Goal: Information Seeking & Learning: Learn about a topic

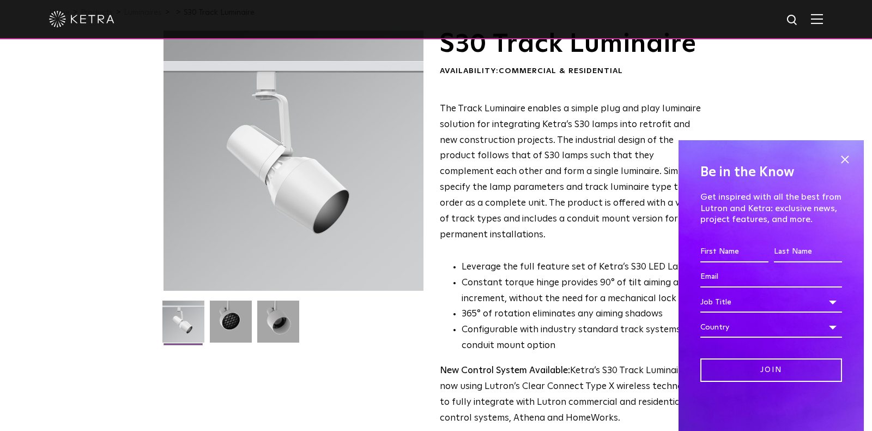
scroll to position [52, 0]
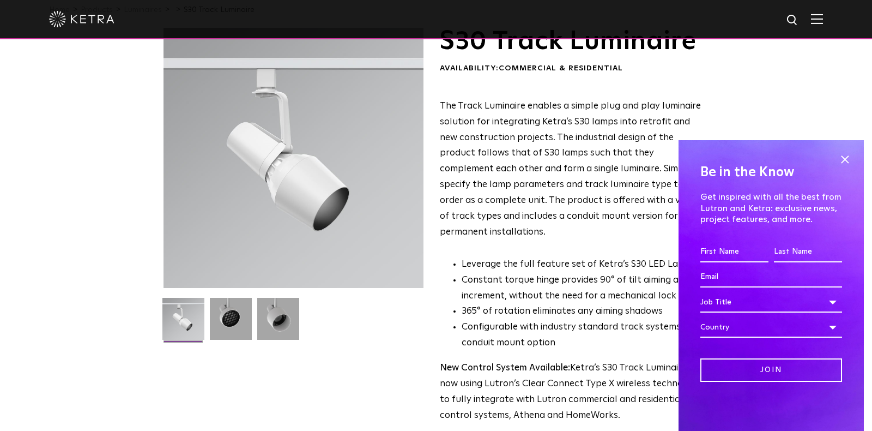
click at [854, 161] on div "Be in the Know Get inspired with all the best from Lutron and [PERSON_NAME]: ex…" at bounding box center [771, 285] width 185 height 291
click at [849, 161] on span at bounding box center [845, 159] width 16 height 16
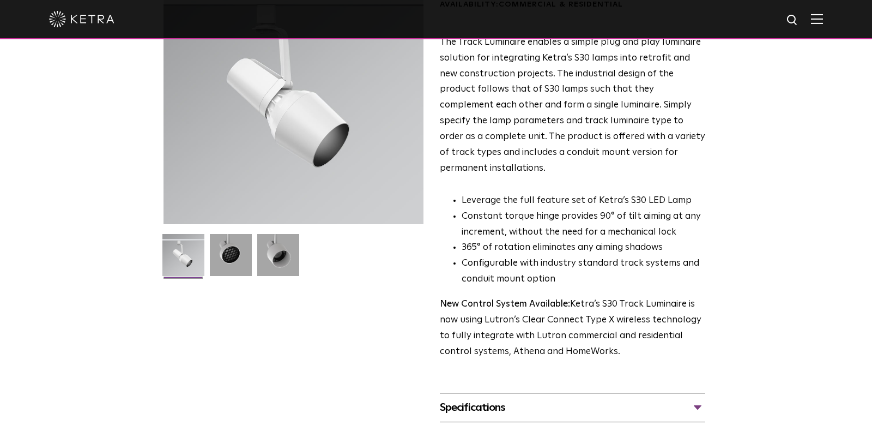
scroll to position [110, 0]
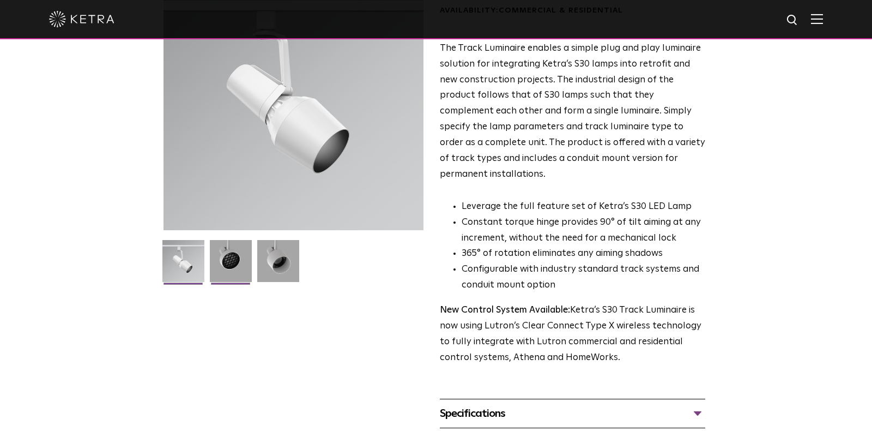
click at [213, 262] on img at bounding box center [231, 265] width 42 height 50
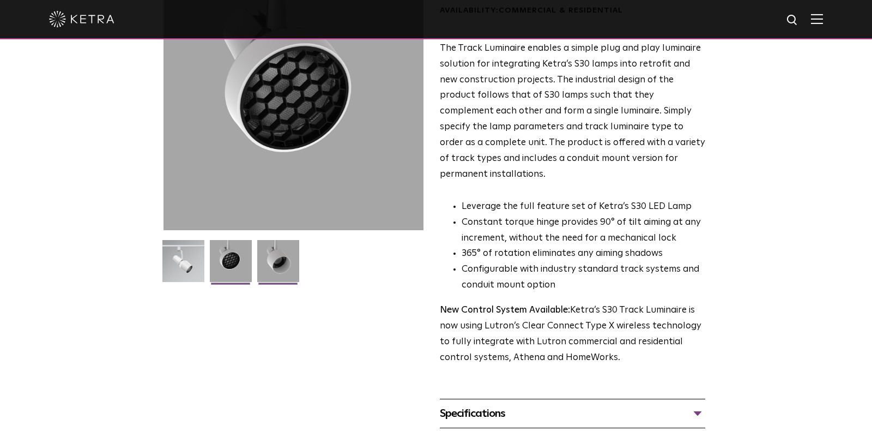
click at [273, 258] on img at bounding box center [278, 265] width 42 height 50
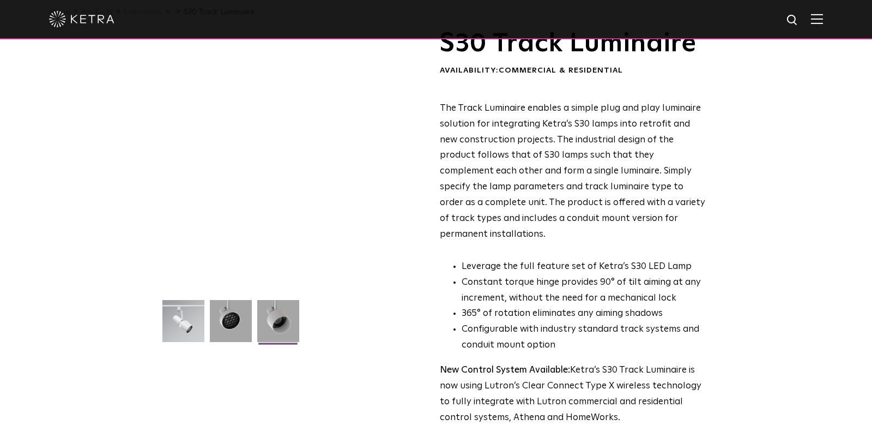
scroll to position [43, 0]
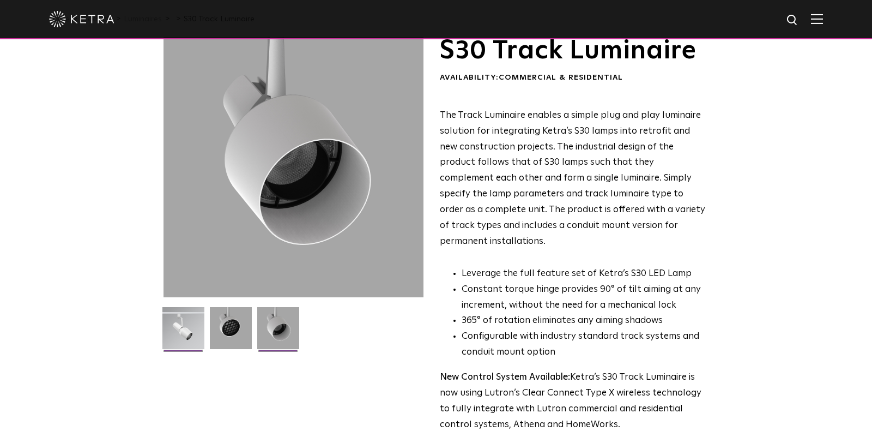
click at [178, 337] on img at bounding box center [183, 332] width 42 height 50
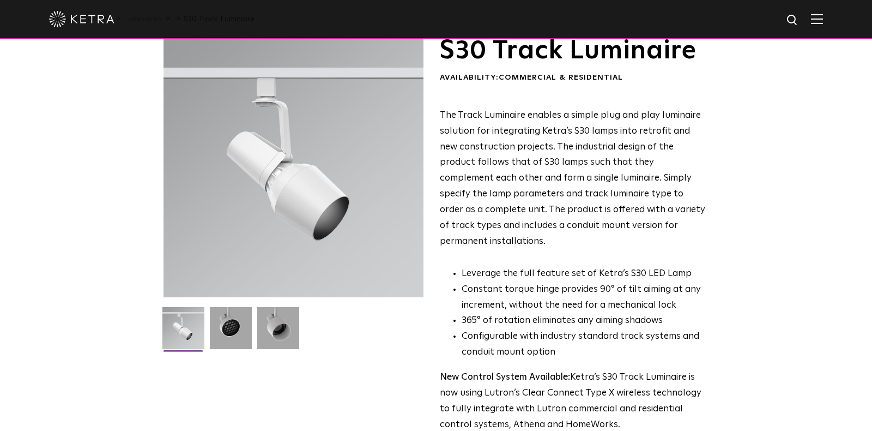
click at [206, 327] on ul at bounding box center [294, 335] width 266 height 56
click at [222, 326] on img at bounding box center [231, 332] width 42 height 50
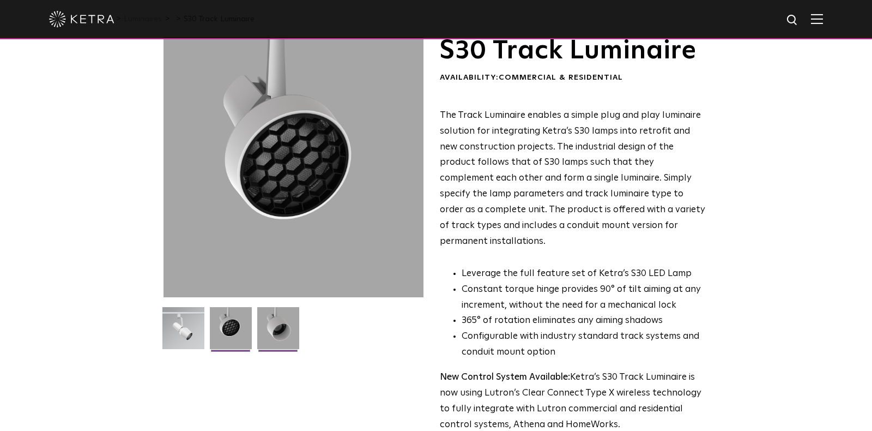
click at [263, 324] on img at bounding box center [278, 332] width 42 height 50
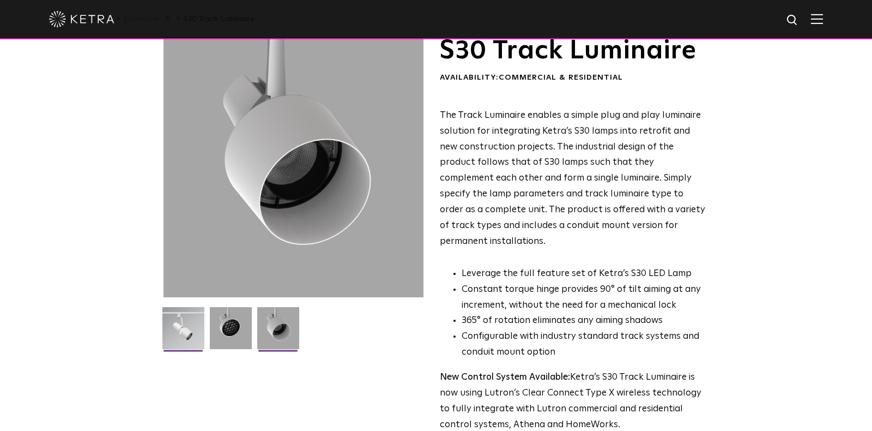
click at [164, 334] on img at bounding box center [183, 332] width 42 height 50
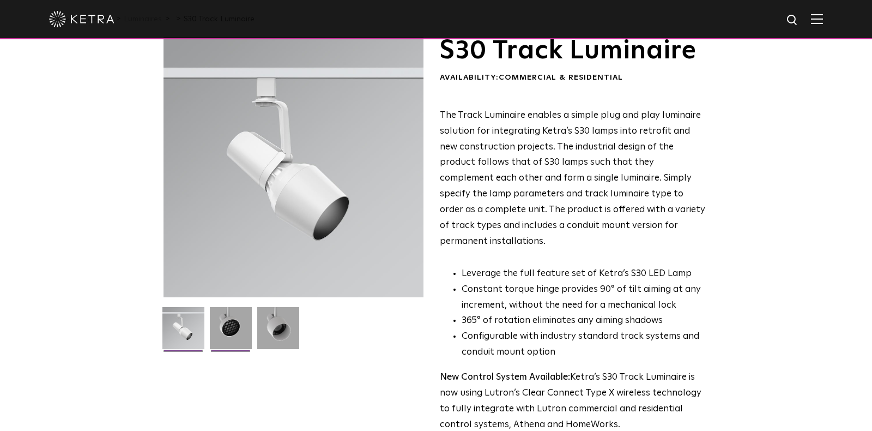
click at [227, 341] on img at bounding box center [231, 332] width 42 height 50
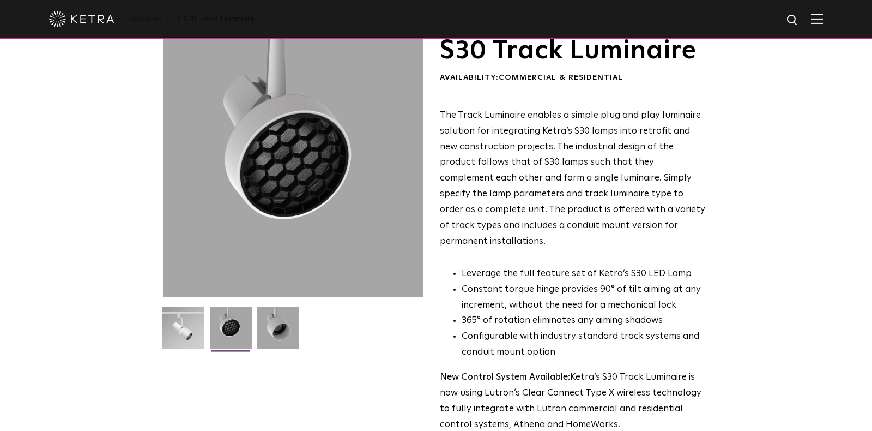
click at [246, 336] on img at bounding box center [231, 332] width 42 height 50
click at [267, 337] on img at bounding box center [278, 332] width 42 height 50
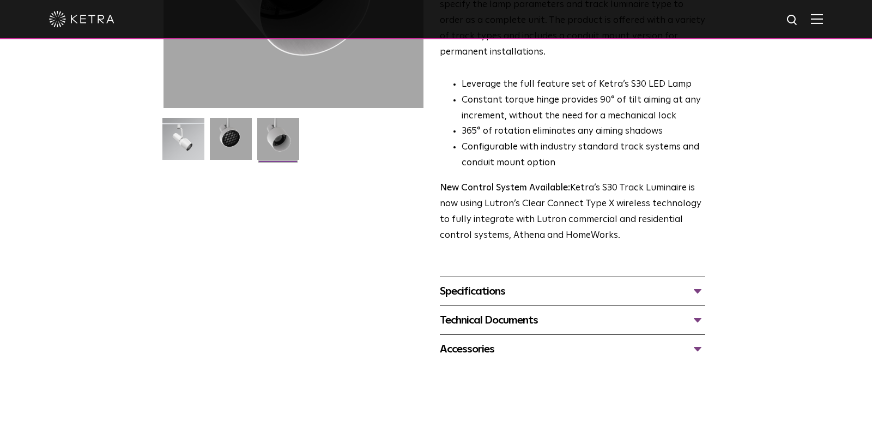
scroll to position [232, 0]
click at [642, 282] on div "Specifications" at bounding box center [573, 290] width 266 height 17
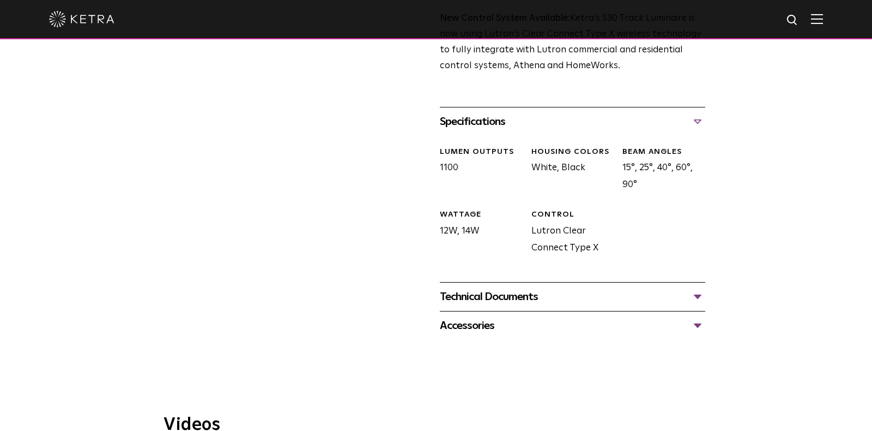
scroll to position [403, 0]
click at [642, 286] on div "Technical Documents" at bounding box center [573, 294] width 266 height 17
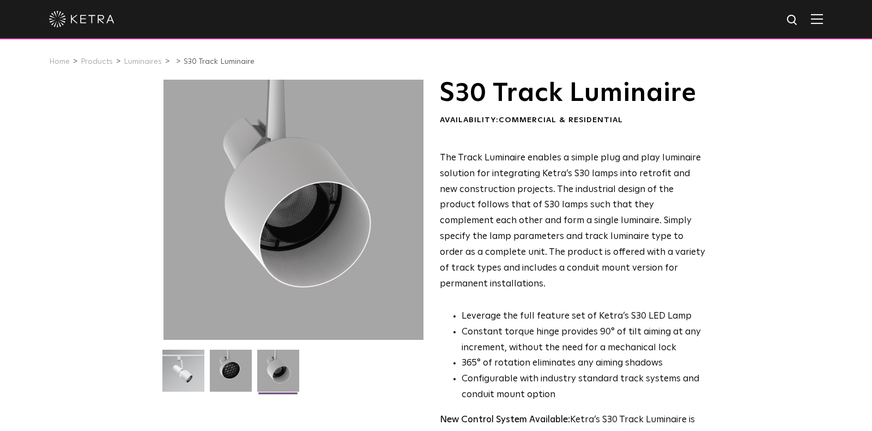
scroll to position [0, 0]
